Goal: Information Seeking & Learning: Learn about a topic

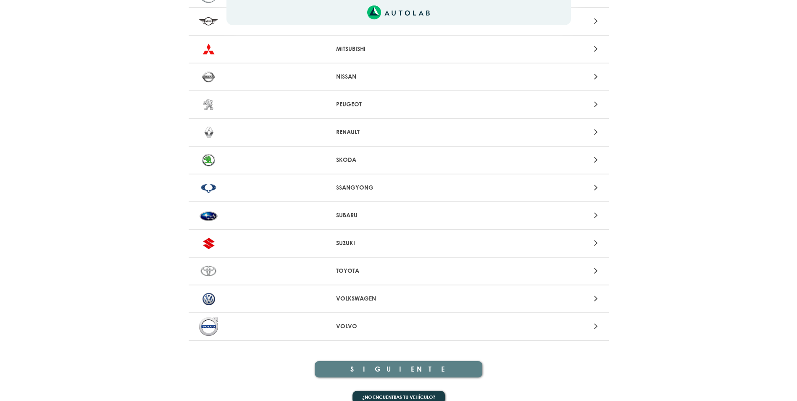
scroll to position [772, 0]
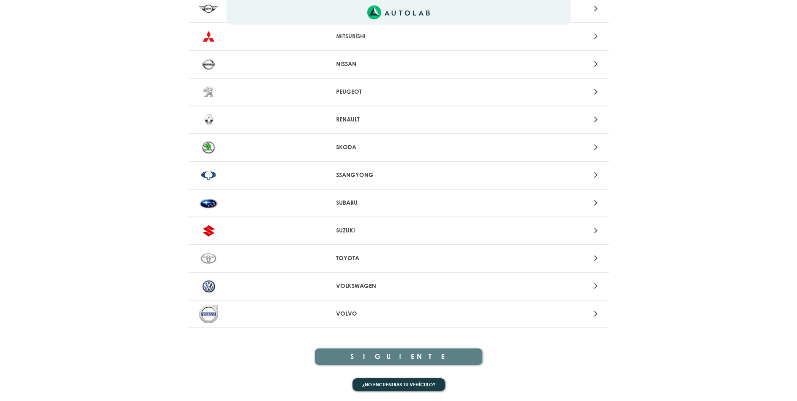
click at [361, 278] on div "VOLKSWAGEN" at bounding box center [399, 287] width 420 height 28
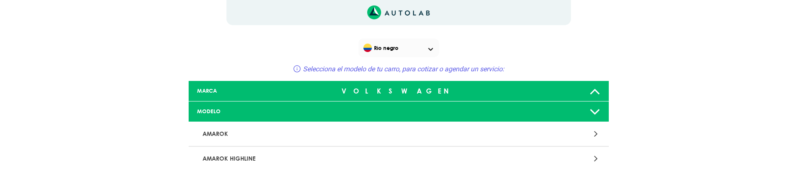
click at [256, 88] on div "MARCA" at bounding box center [260, 91] width 139 height 8
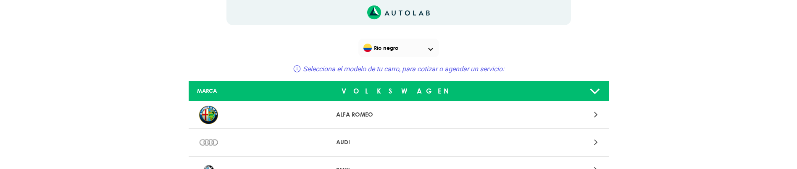
click at [355, 109] on ROMEO "ALFA ROMEO" at bounding box center [399, 116] width 420 height 28
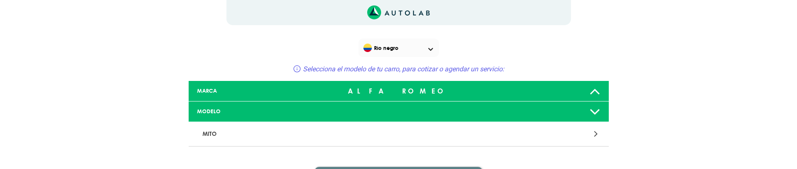
click at [278, 87] on div "MARCA" at bounding box center [260, 91] width 139 height 8
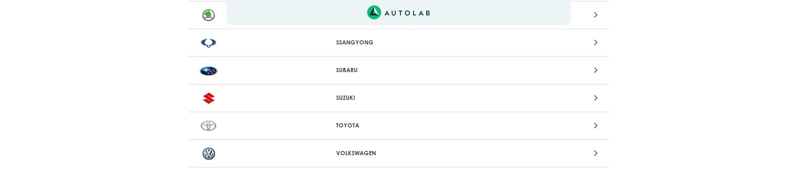
scroll to position [898, 0]
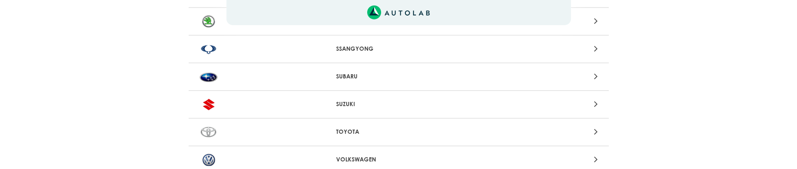
click at [348, 154] on div "VOLKSWAGEN" at bounding box center [399, 161] width 420 height 28
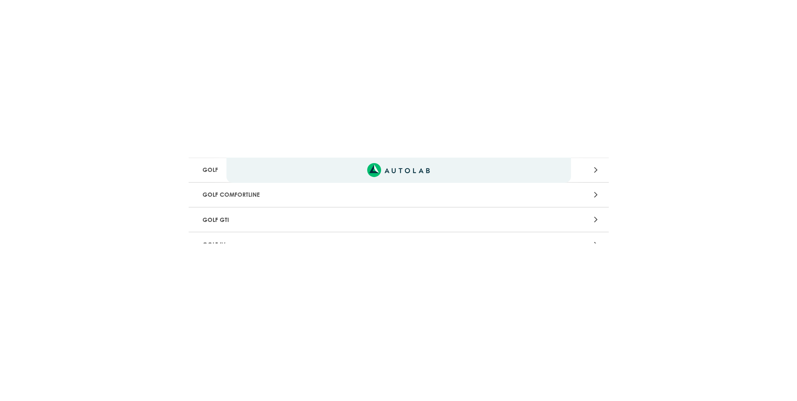
scroll to position [688, 0]
